Goal: Task Accomplishment & Management: Use online tool/utility

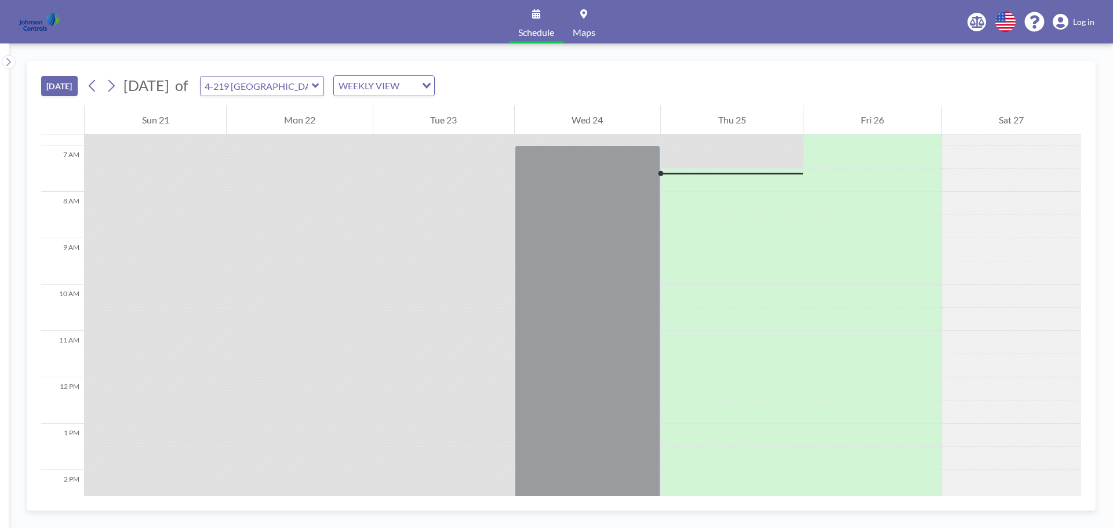
scroll to position [324, 0]
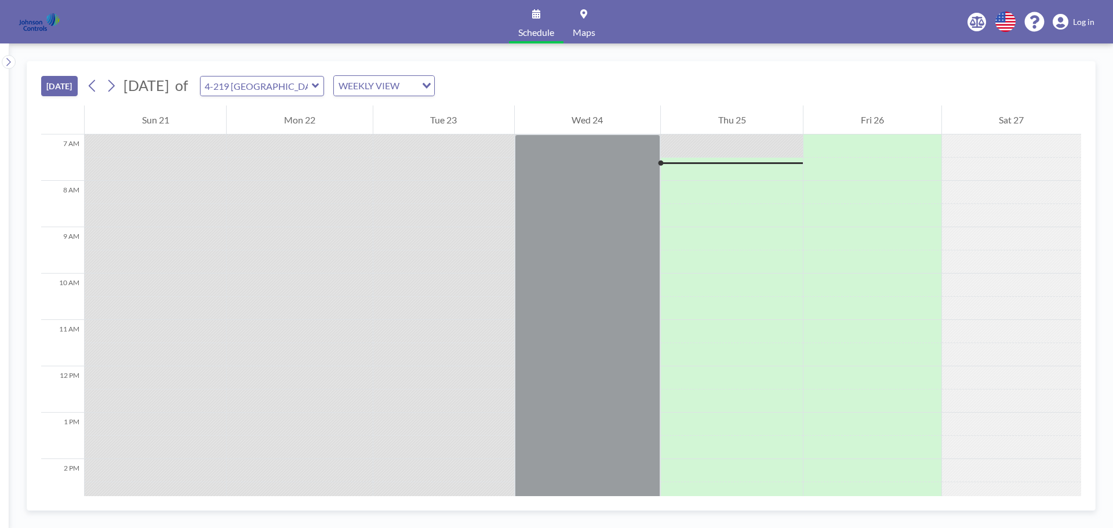
click at [1080, 26] on span "Log in" at bounding box center [1083, 22] width 21 height 10
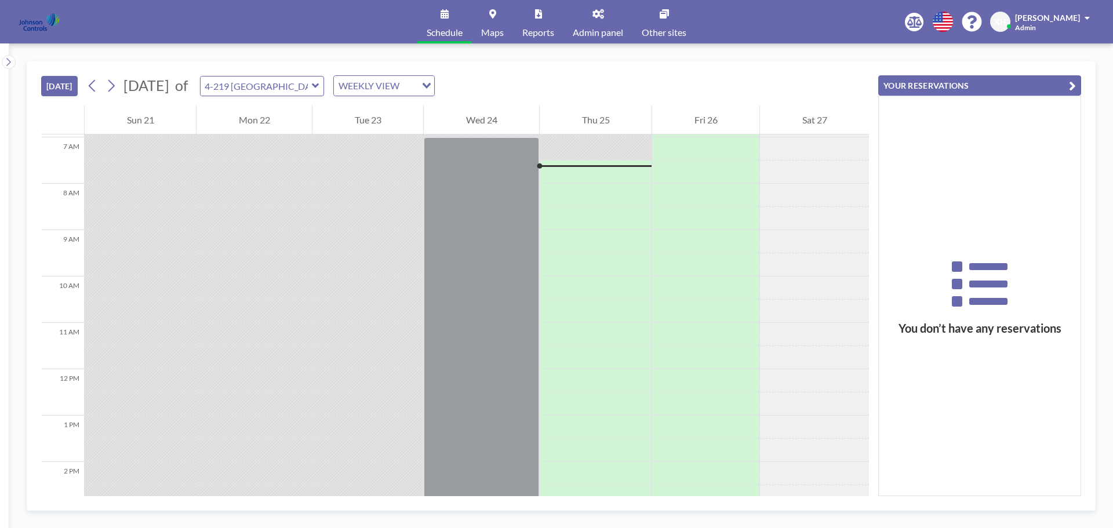
scroll to position [324, 0]
click at [749, 23] on div "Schedule Maps Reports Admin panel Other sites English Polski 日本語 Española XH [P…" at bounding box center [556, 21] width 1113 height 43
click at [595, 16] on icon at bounding box center [598, 13] width 12 height 9
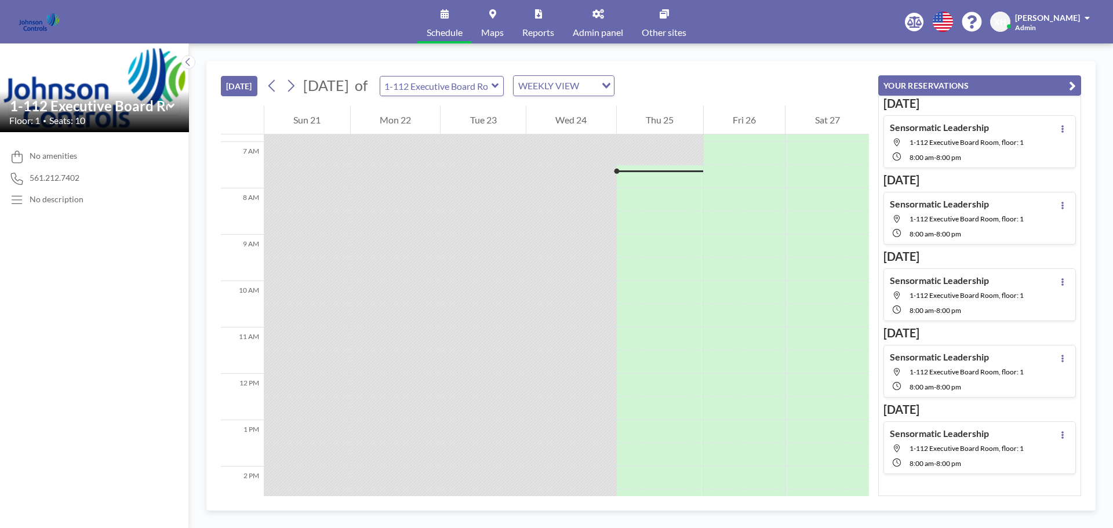
scroll to position [324, 0]
click at [1055, 128] on button at bounding box center [1062, 129] width 14 height 14
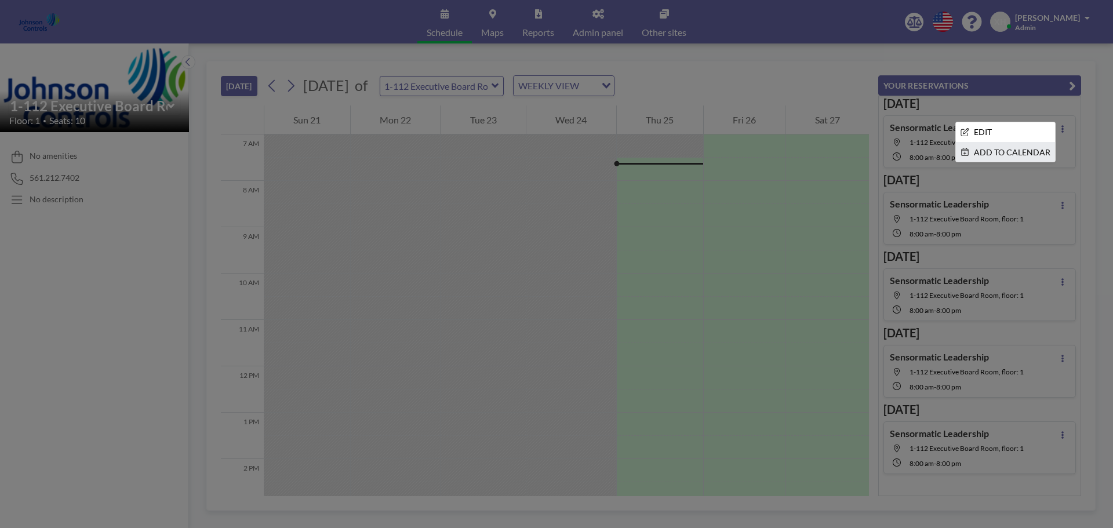
click at [1018, 147] on li "ADD TO CALENDAR" at bounding box center [1004, 153] width 99 height 20
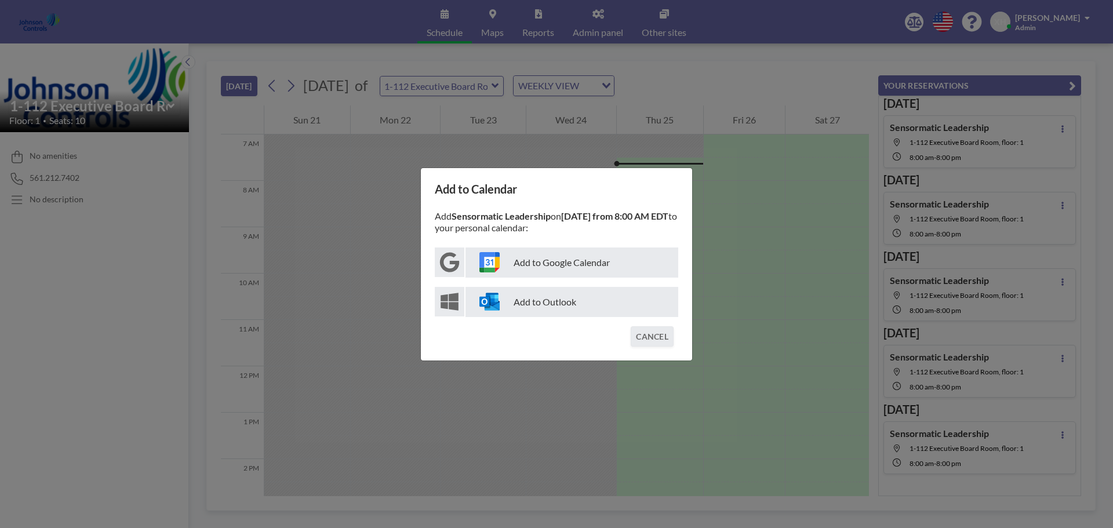
click at [537, 300] on p "Add to Outlook" at bounding box center [571, 302] width 213 height 30
